Goal: Task Accomplishment & Management: Use online tool/utility

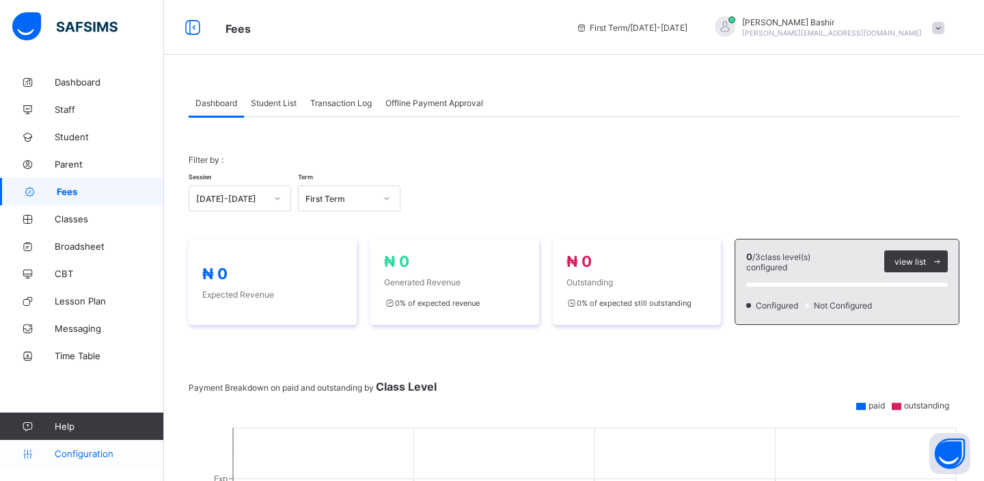
click at [100, 455] on span "Configuration" at bounding box center [109, 453] width 109 height 11
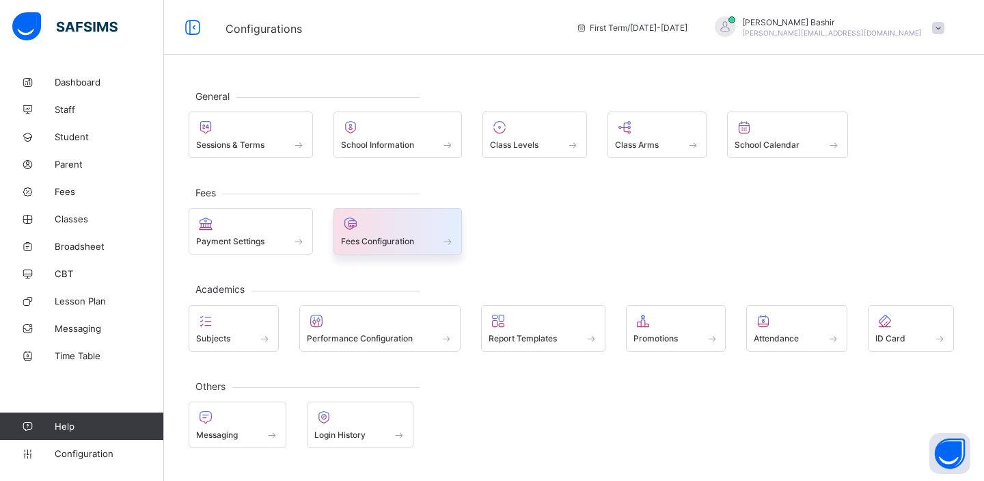
click at [376, 232] on div at bounding box center [398, 223] width 114 height 16
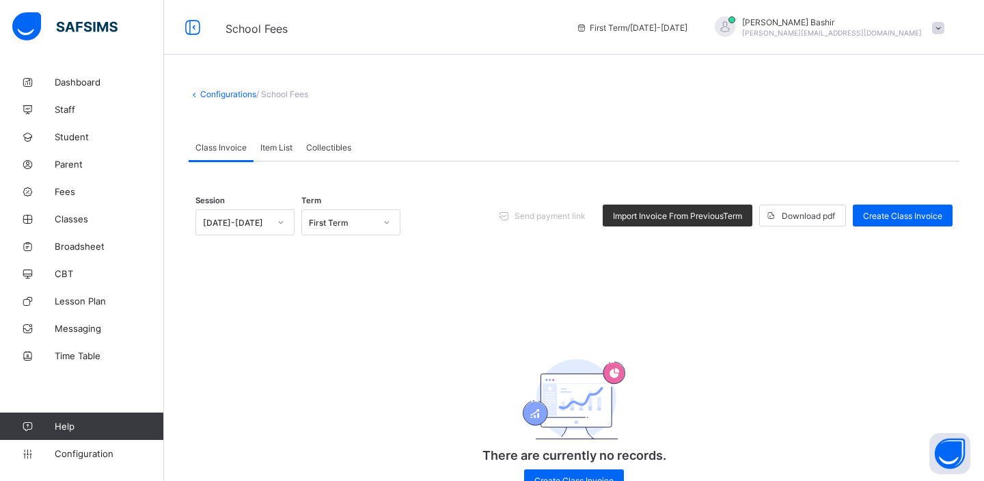
click at [283, 148] on span "Item List" at bounding box center [276, 147] width 32 height 10
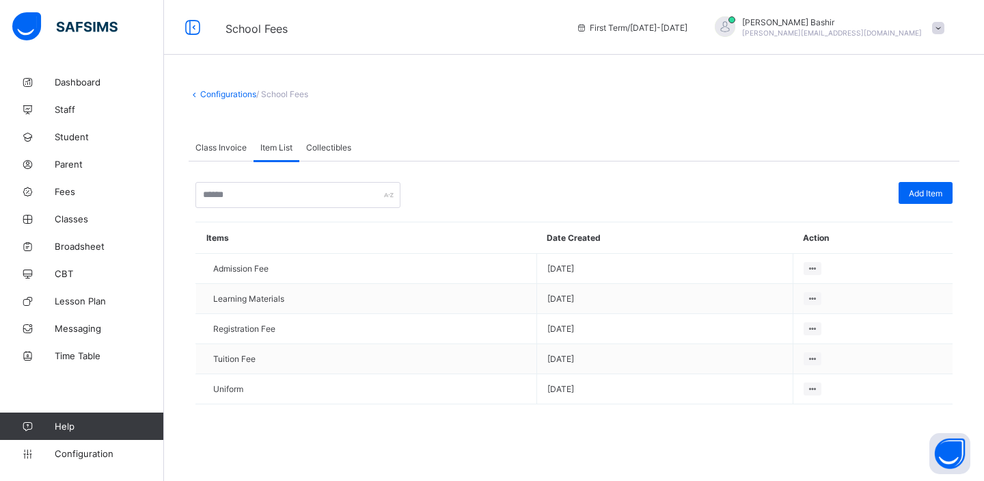
click at [229, 146] on span "Class Invoice" at bounding box center [220, 147] width 51 height 10
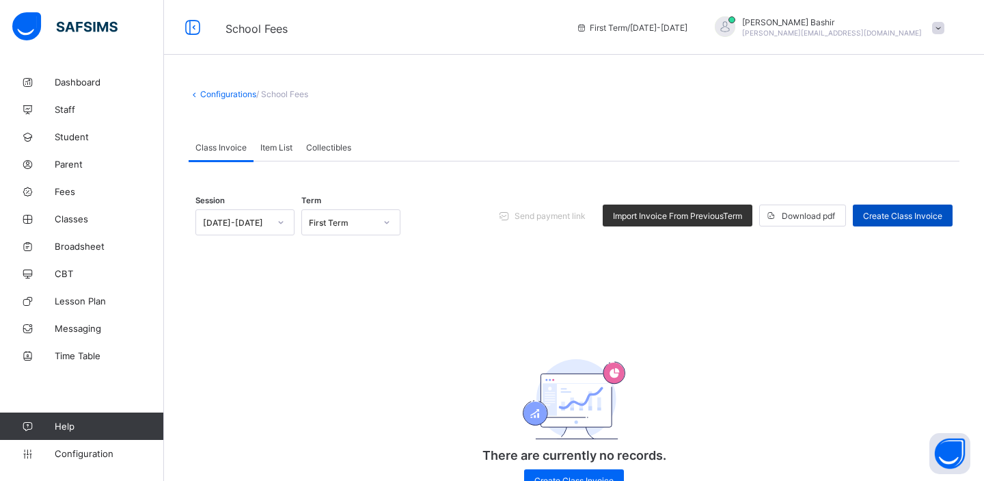
click at [910, 215] on span "Create Class Invoice" at bounding box center [902, 216] width 79 height 10
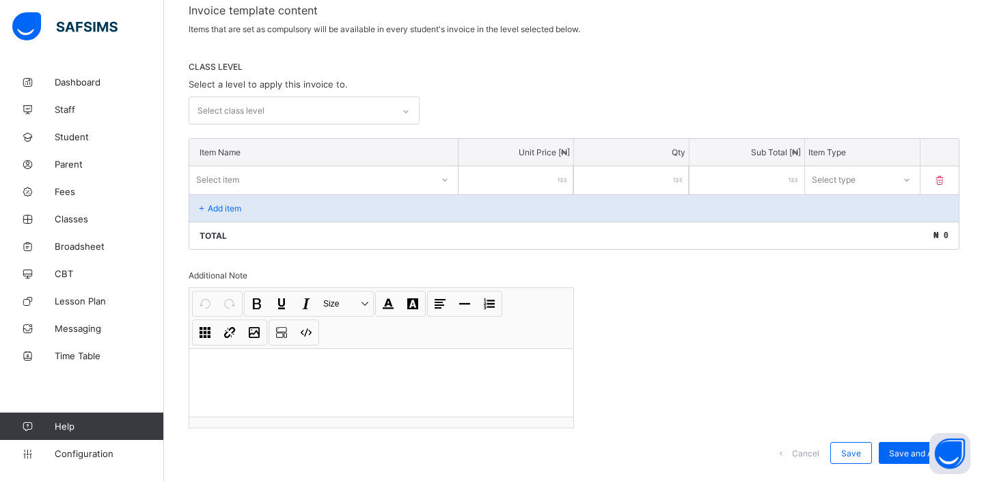
scroll to position [246, 0]
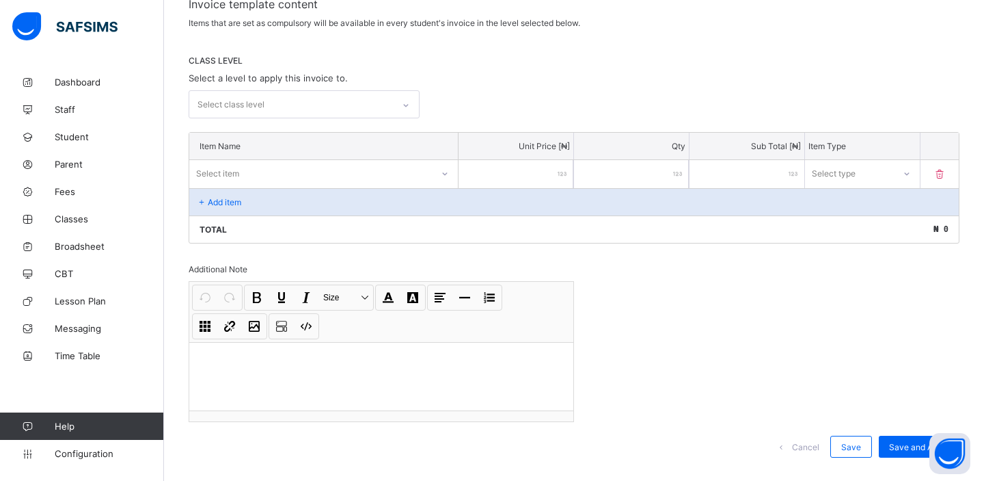
click at [443, 170] on icon at bounding box center [445, 174] width 8 height 14
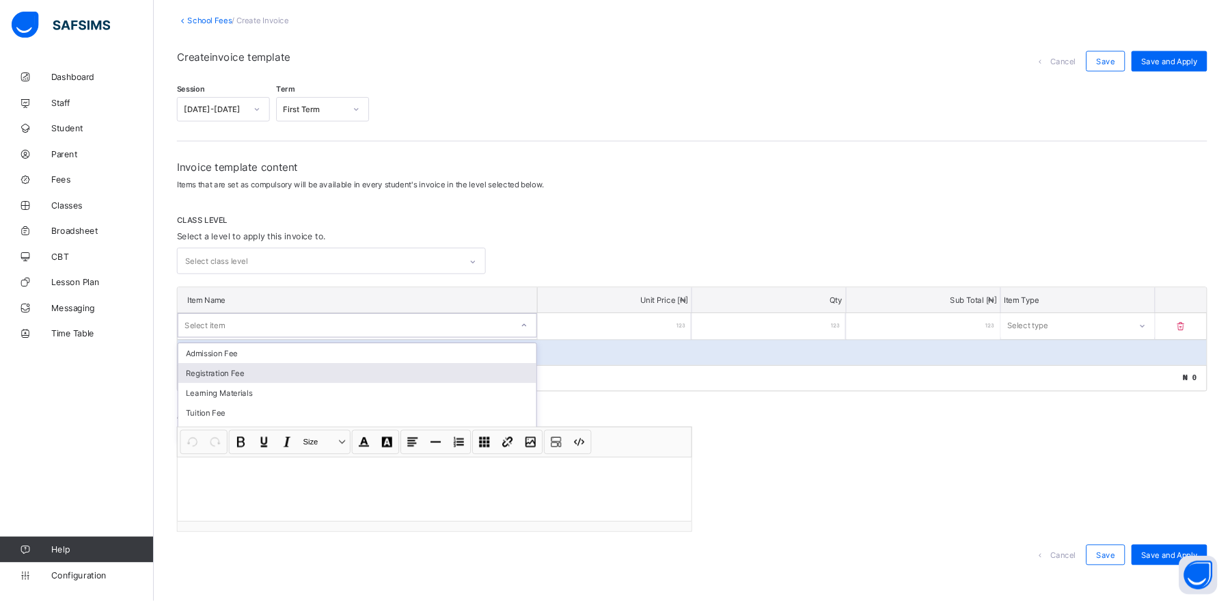
scroll to position [0, 0]
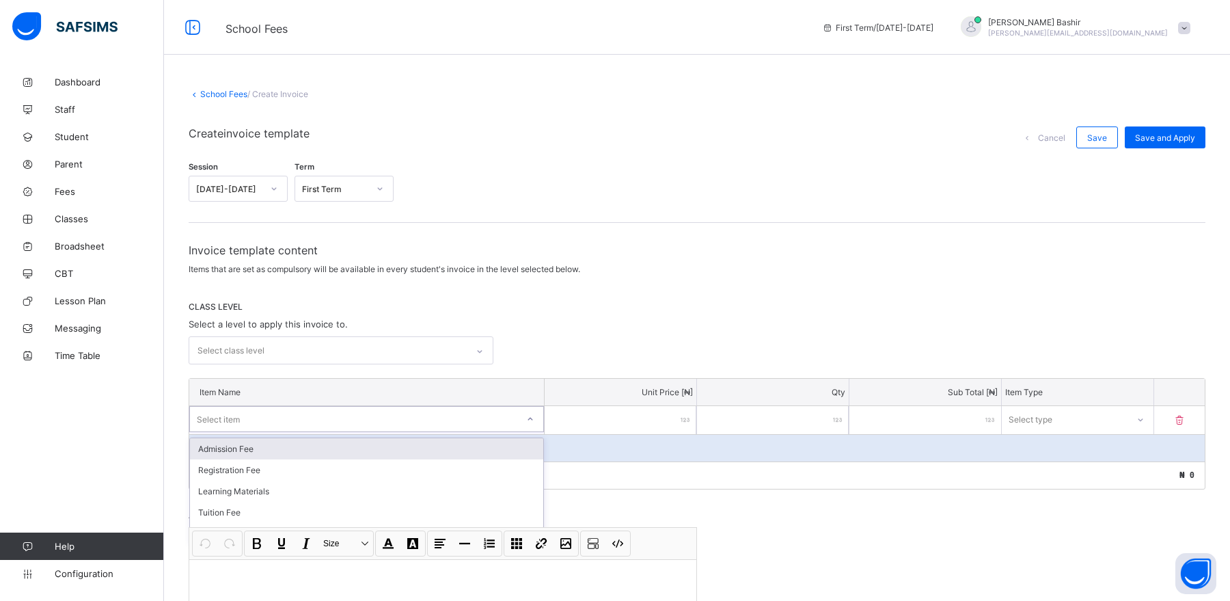
click at [286, 443] on div "Admission Fee" at bounding box center [366, 448] width 353 height 21
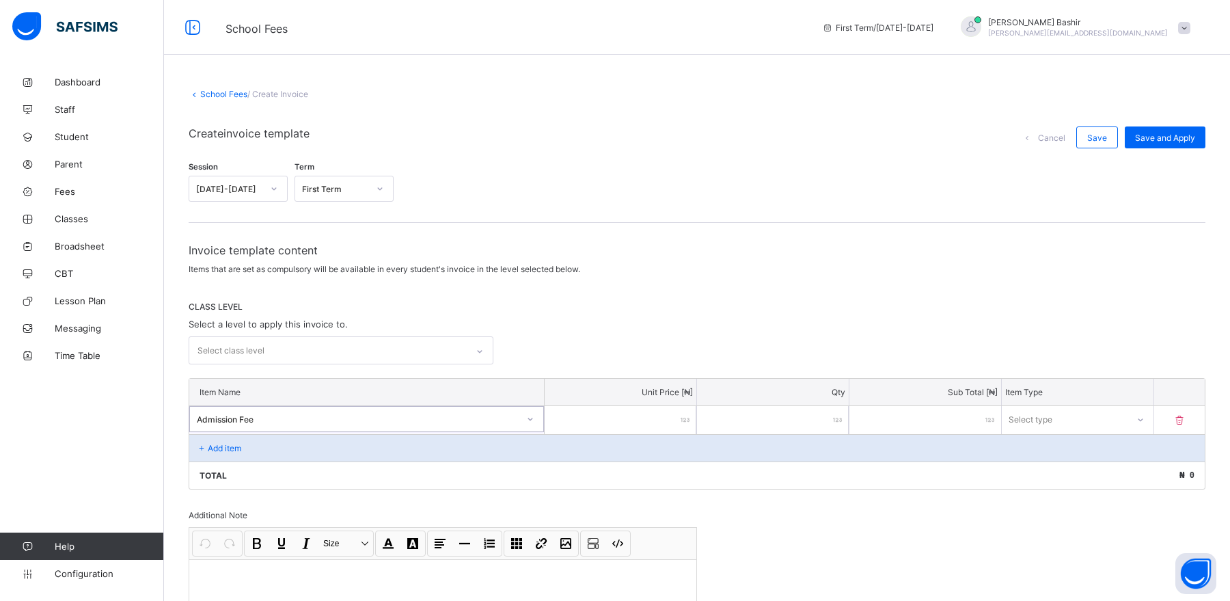
click at [260, 444] on div "Add item" at bounding box center [697, 447] width 1016 height 27
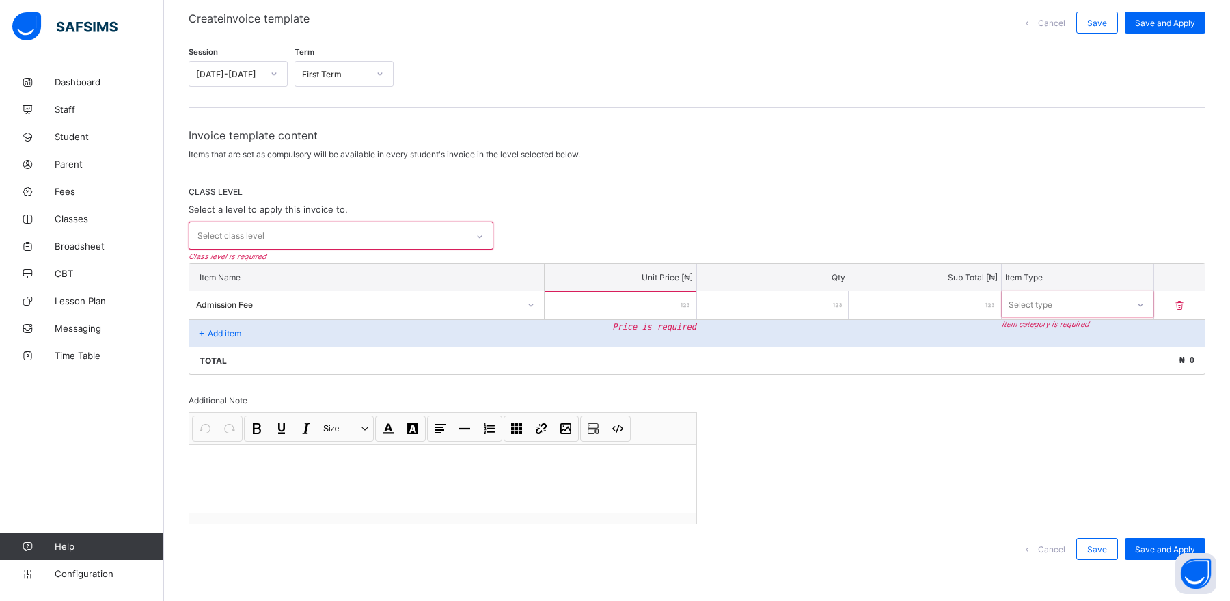
scroll to position [117, 0]
click at [395, 231] on div "Select class level" at bounding box center [328, 233] width 278 height 27
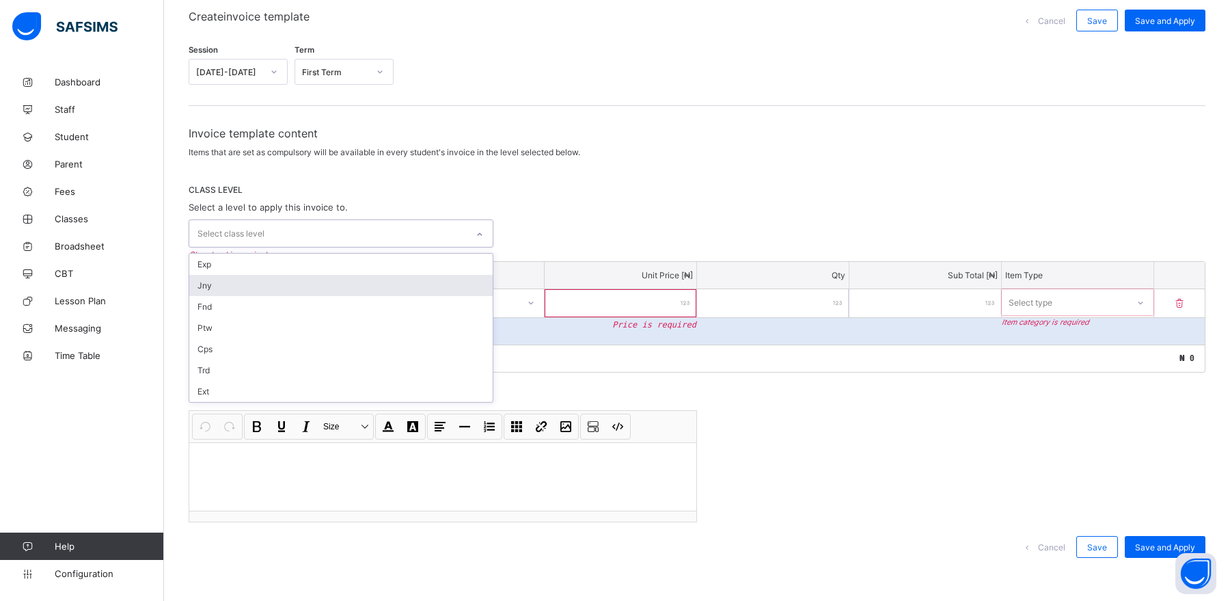
click at [338, 283] on div "Jny" at bounding box center [340, 285] width 303 height 21
click at [577, 256] on div "Invoice template content Items that are set as compulsory will be available in …" at bounding box center [697, 349] width 1017 height 447
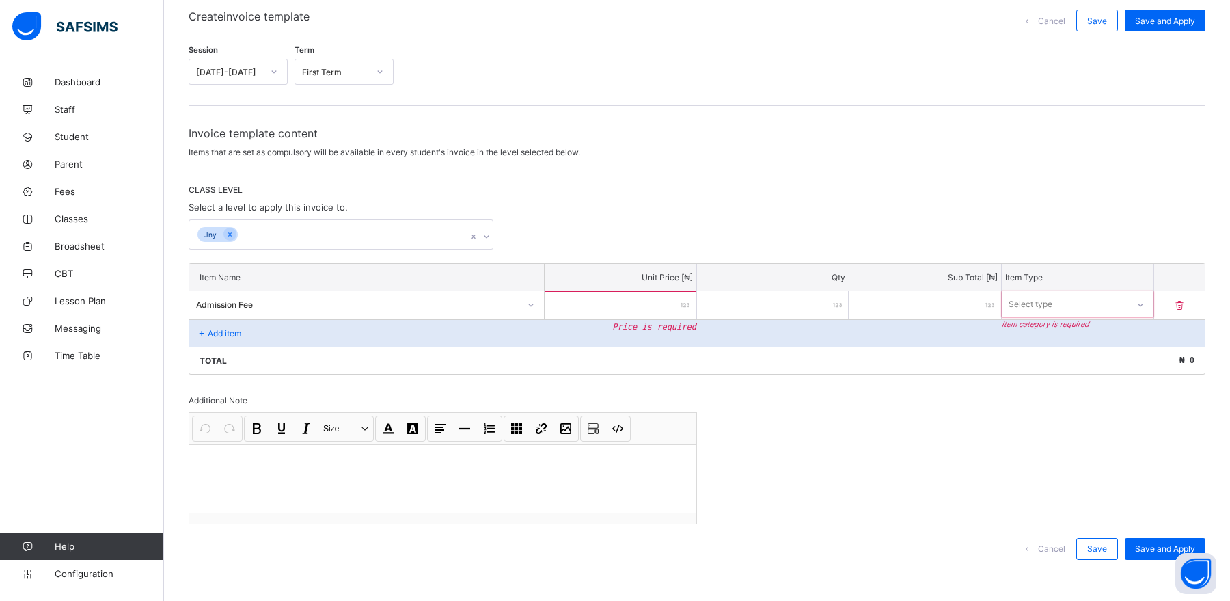
click at [224, 331] on p "Add item" at bounding box center [224, 333] width 33 height 10
click at [236, 334] on p "Add item" at bounding box center [224, 333] width 33 height 10
click at [634, 313] on input "number" at bounding box center [621, 305] width 152 height 28
type input "*"
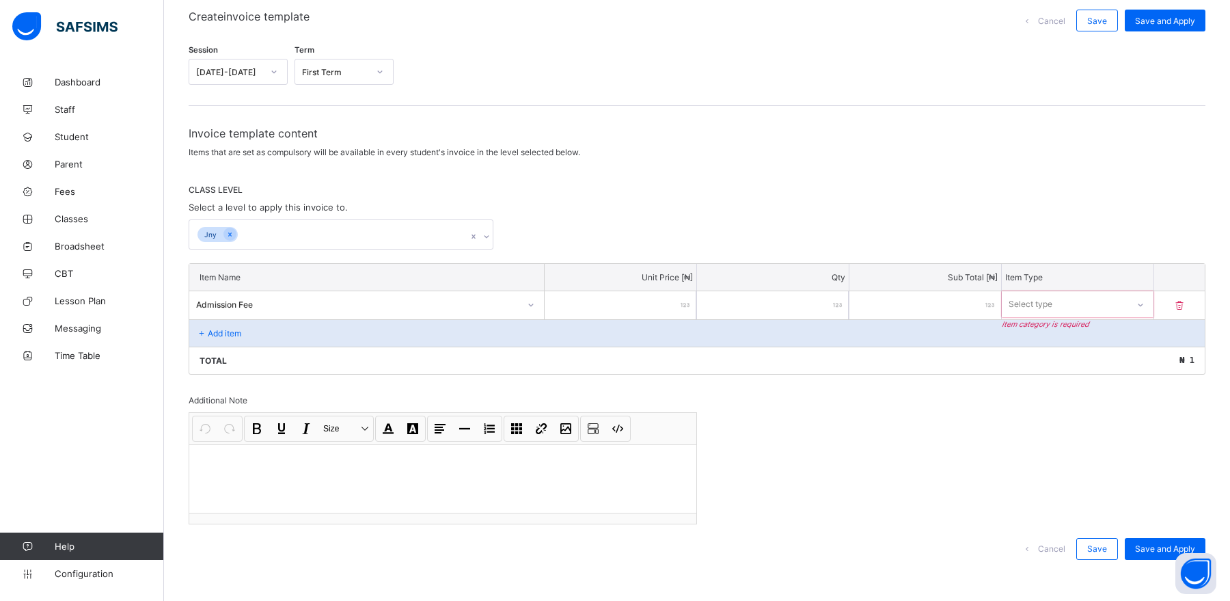
type input "*"
click at [984, 303] on div "Select type" at bounding box center [1031, 304] width 44 height 26
click at [984, 334] on div "Compulsory" at bounding box center [1078, 333] width 150 height 21
click at [228, 332] on p "Add item" at bounding box center [224, 333] width 33 height 10
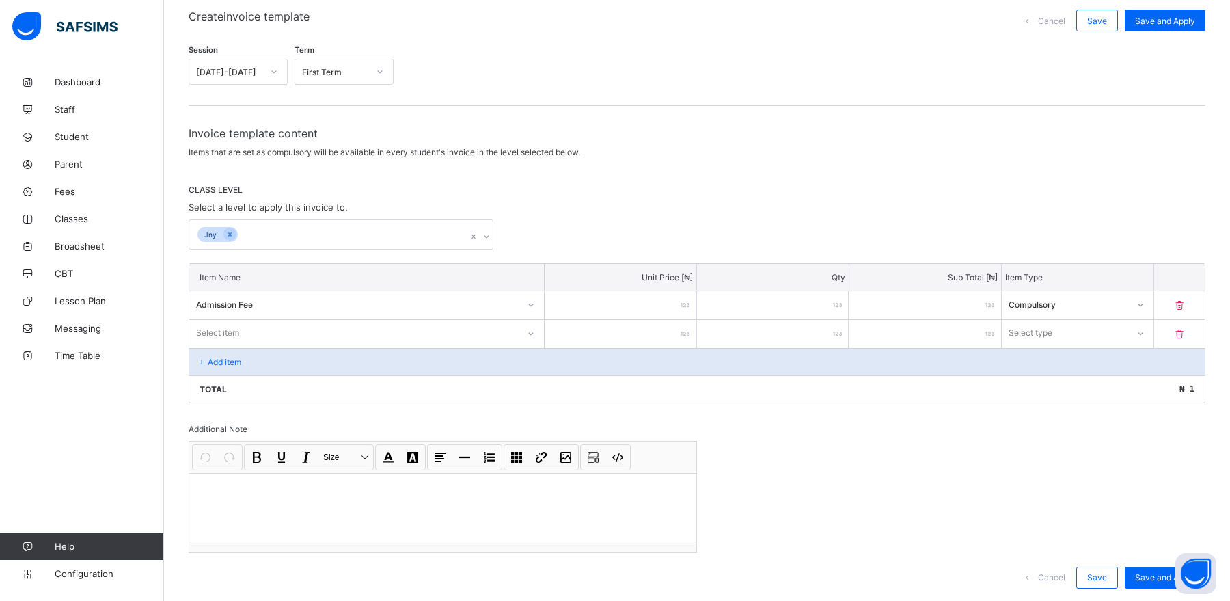
click at [246, 329] on div "Select item" at bounding box center [353, 332] width 329 height 19
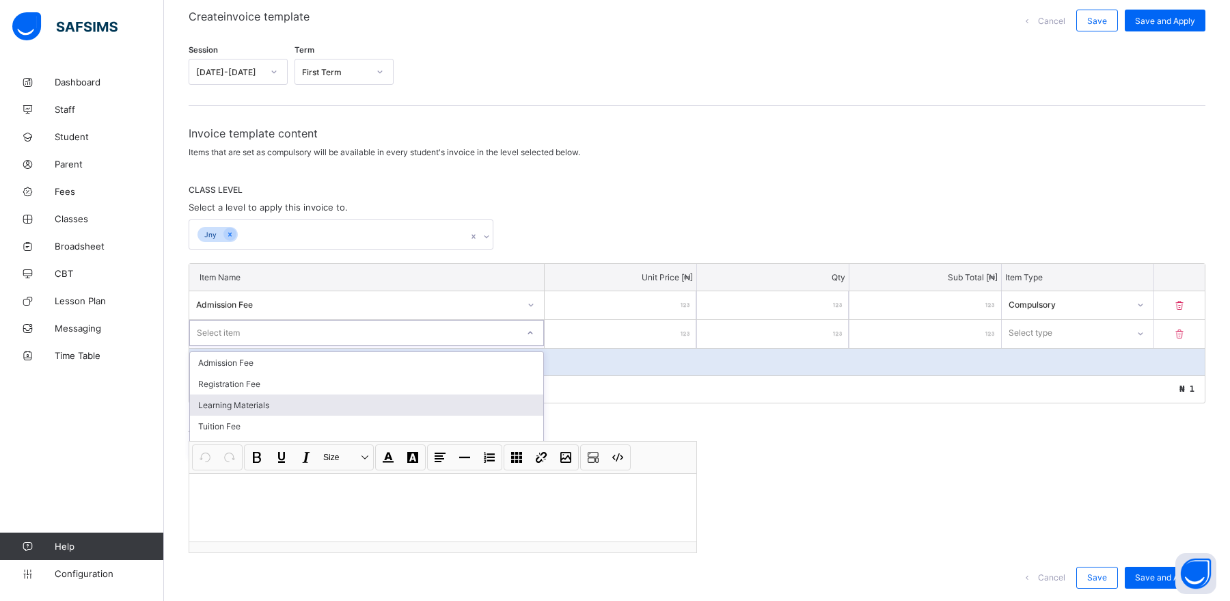
click at [271, 399] on div "Learning Materials" at bounding box center [366, 404] width 353 height 21
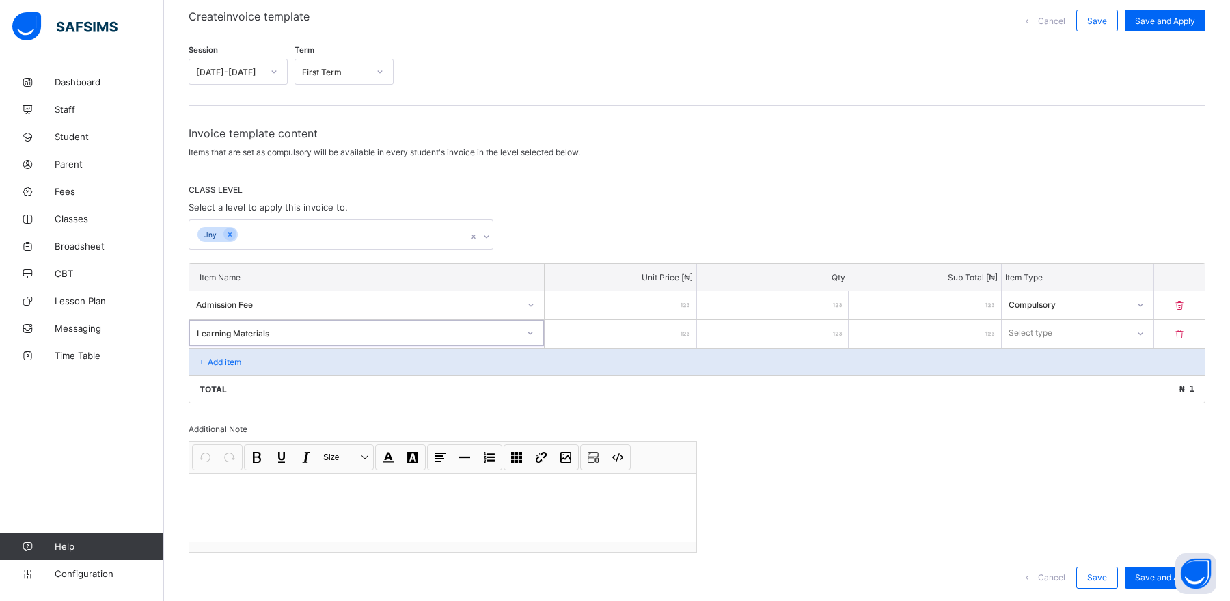
click at [230, 359] on p "Add item" at bounding box center [224, 362] width 33 height 10
click at [526, 330] on div at bounding box center [530, 334] width 23 height 22
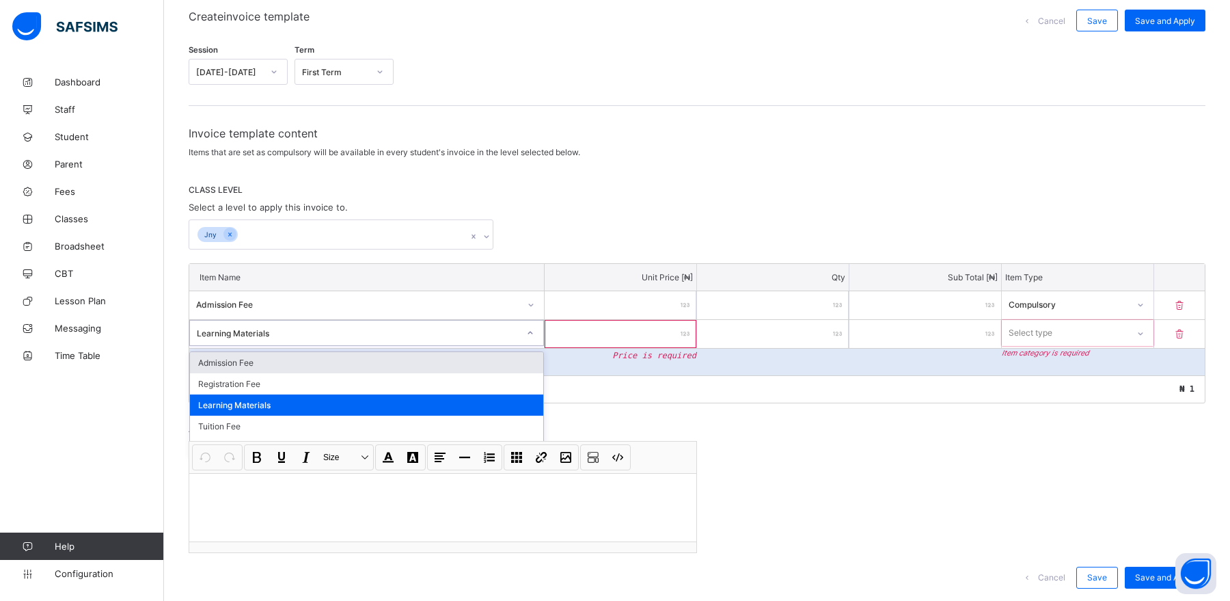
scroll to position [0, 0]
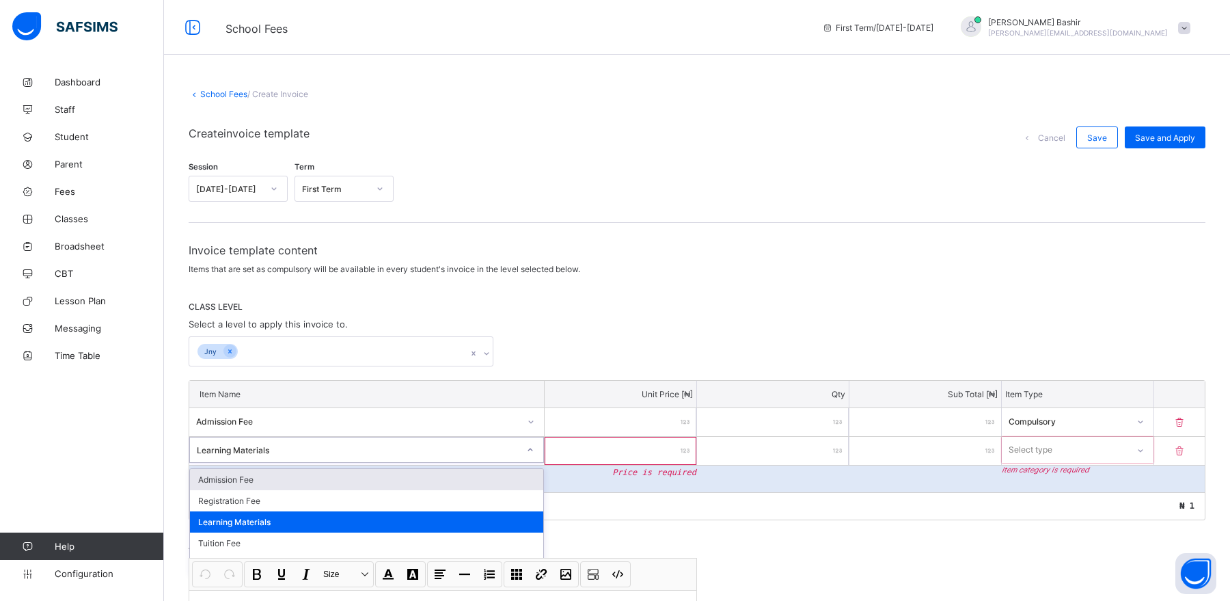
click at [231, 99] on div "School Fees / Create Invoice Create invoice template Cancel Save Save and Apply…" at bounding box center [697, 410] width 1066 height 685
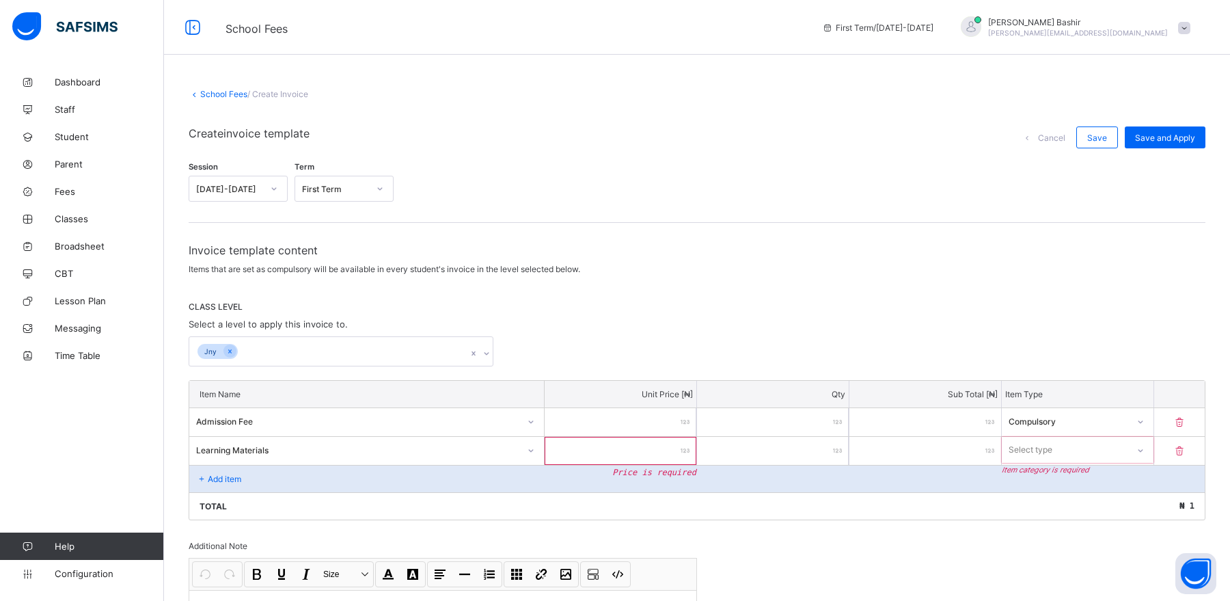
click at [230, 90] on link "School Fees" at bounding box center [223, 94] width 47 height 10
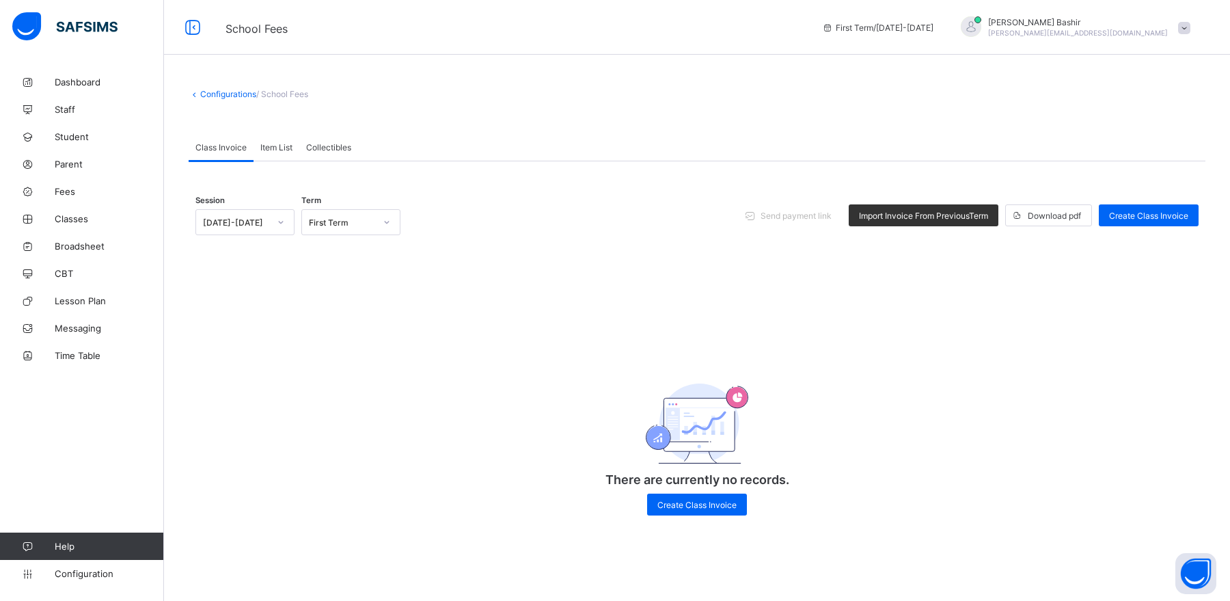
click at [278, 142] on span "Item List" at bounding box center [276, 147] width 32 height 10
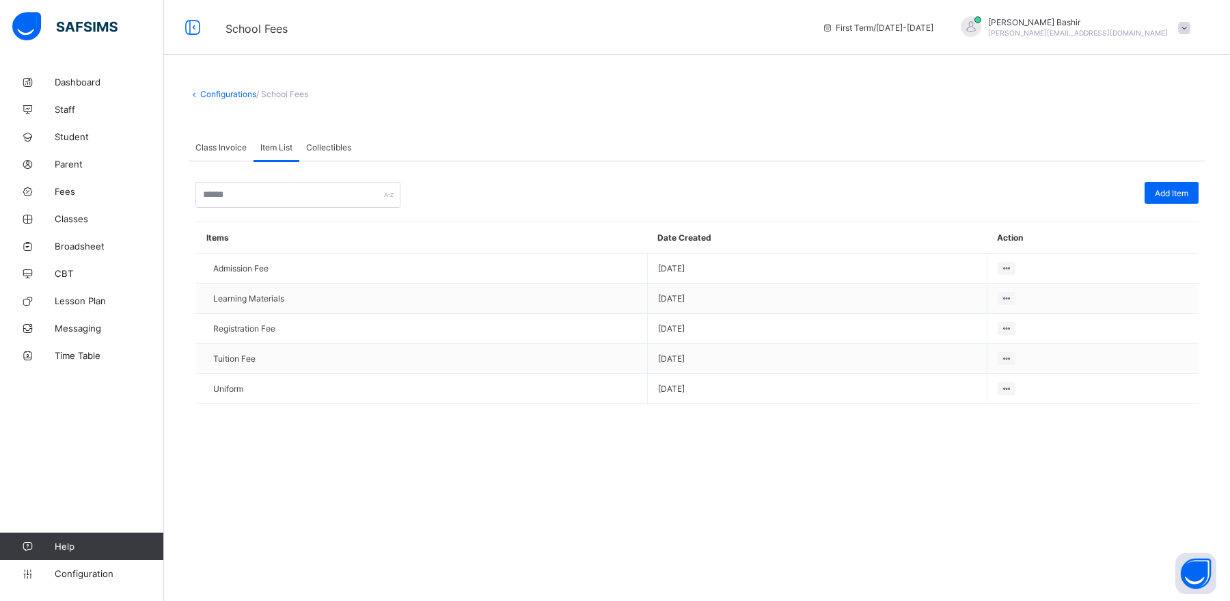
click at [222, 142] on span "Class Invoice" at bounding box center [220, 147] width 51 height 10
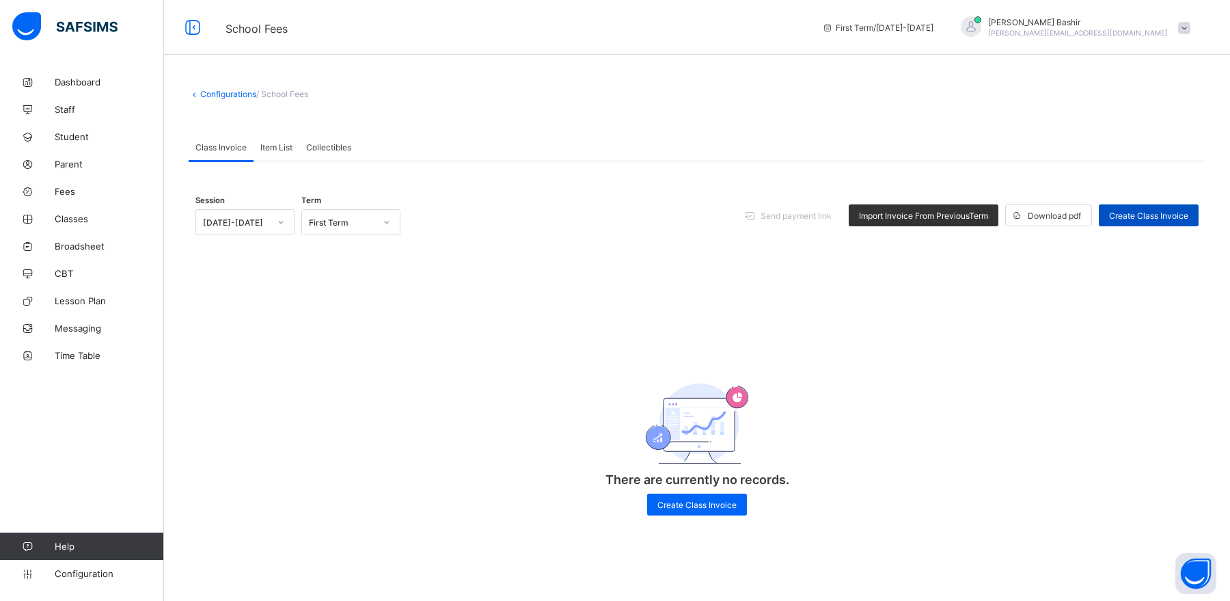
click at [984, 211] on span "Create Class Invoice" at bounding box center [1148, 216] width 79 height 10
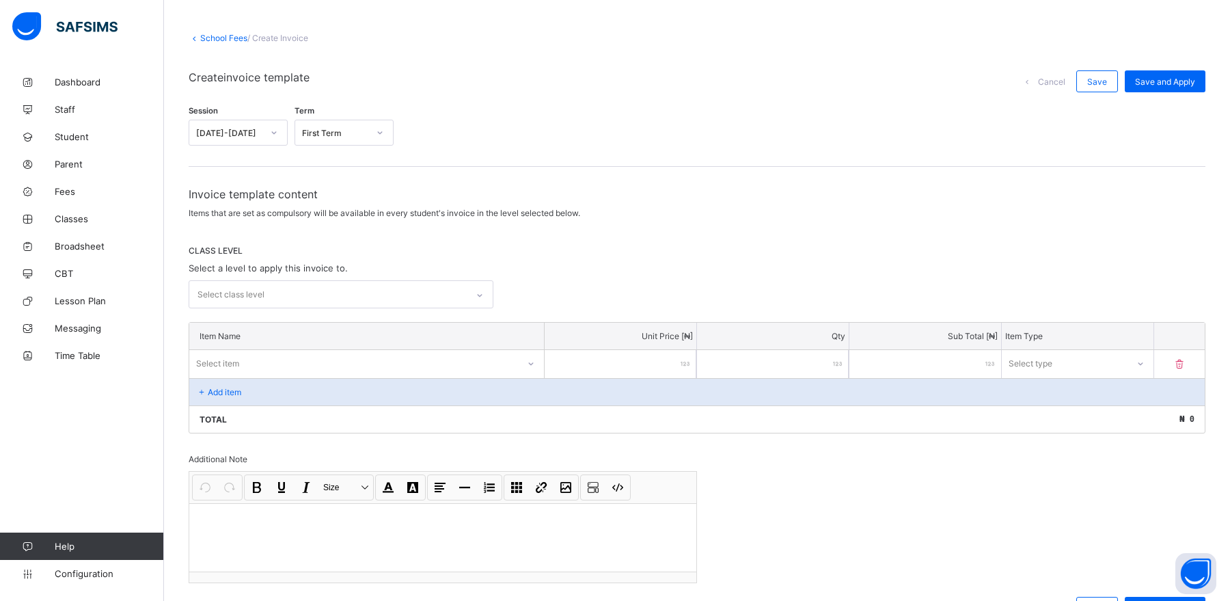
scroll to position [117, 0]
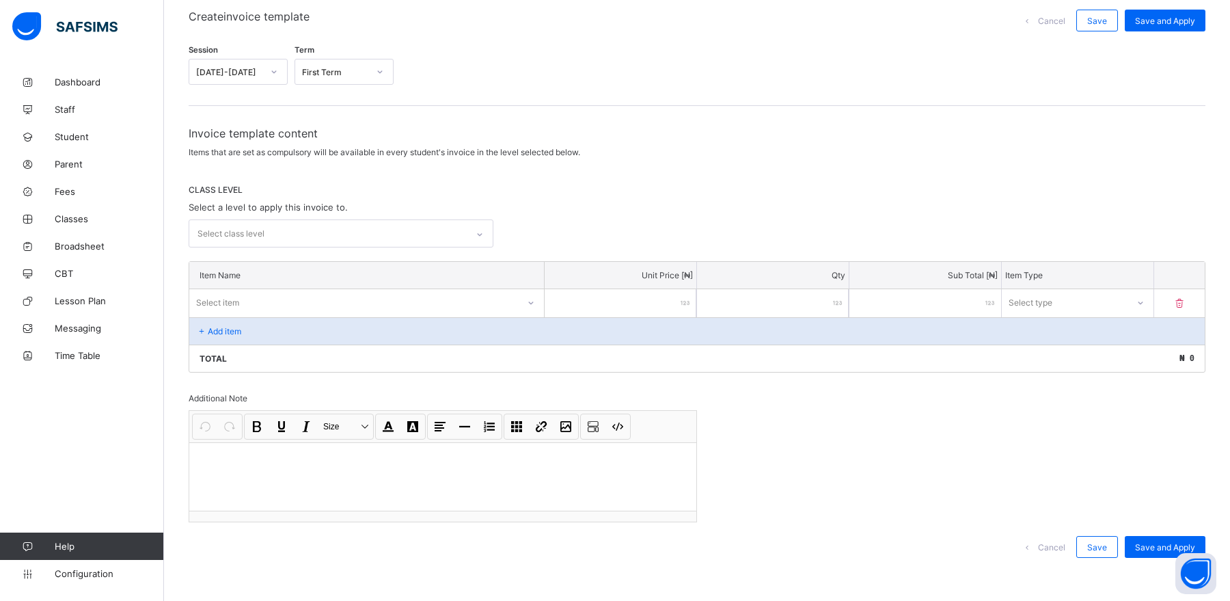
click at [219, 328] on p "Add item" at bounding box center [224, 331] width 33 height 10
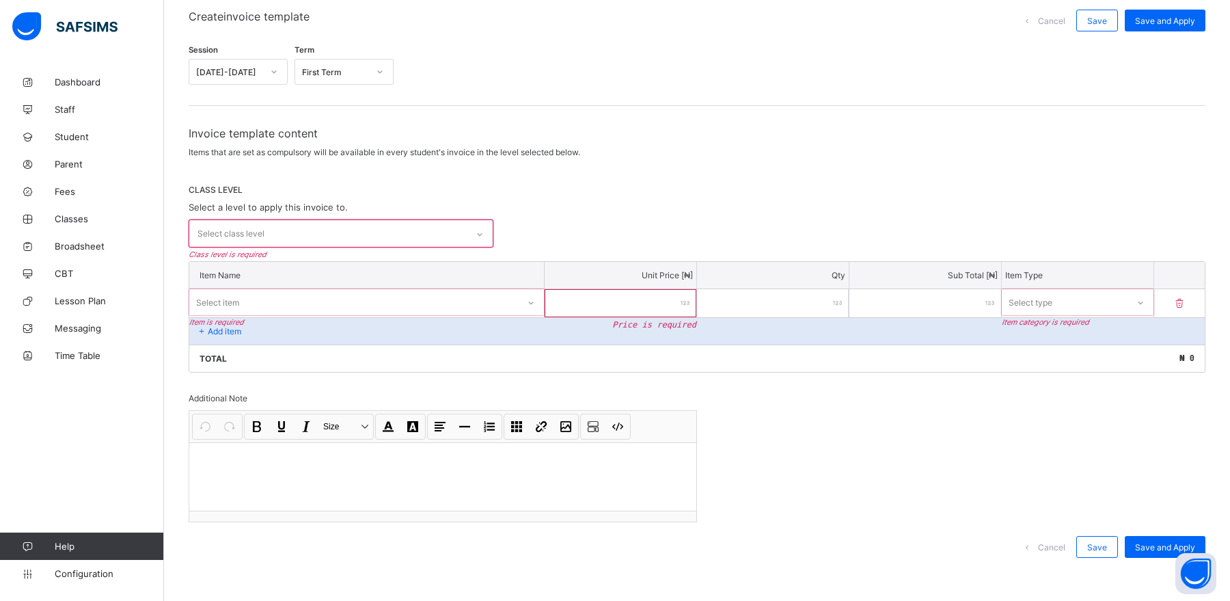
click at [269, 307] on div "Select item" at bounding box center [353, 302] width 329 height 19
